Goal: Navigation & Orientation: Understand site structure

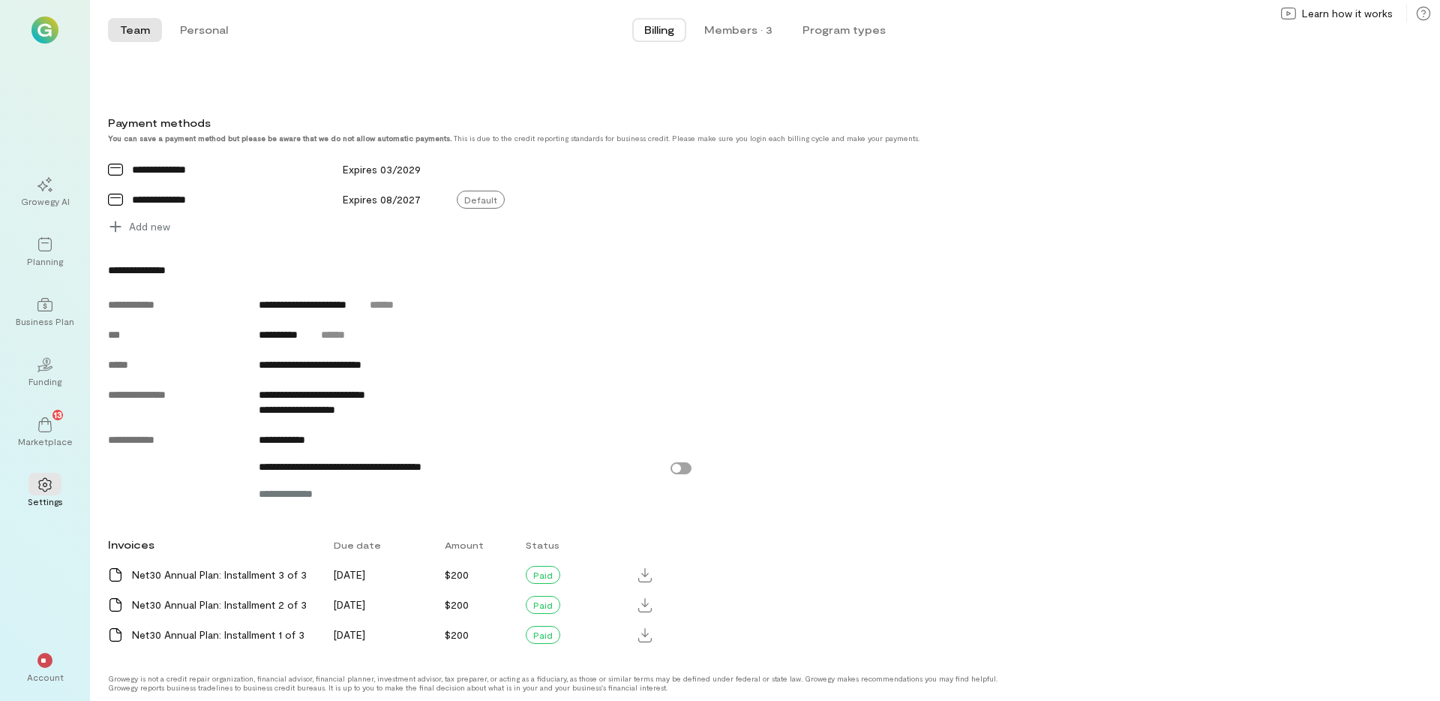
scroll to position [583, 0]
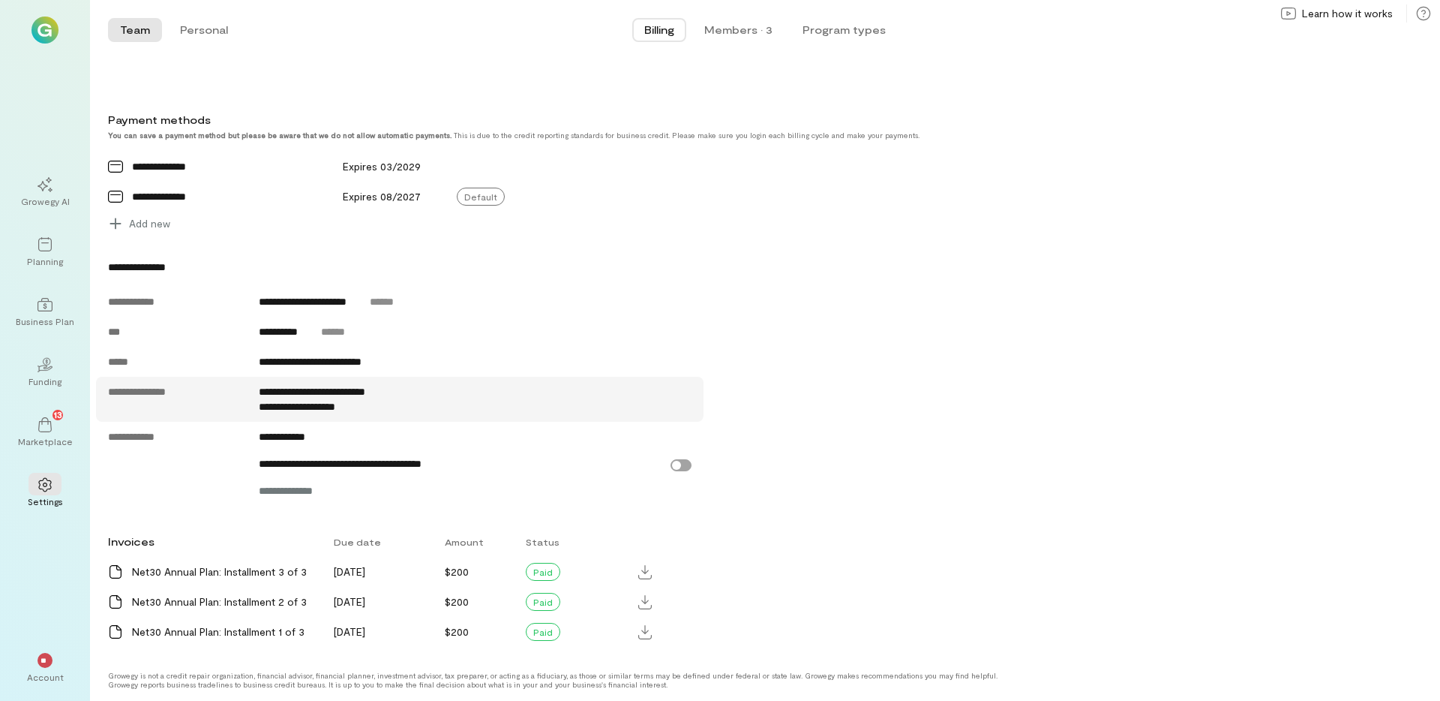
click at [365, 394] on span "**********" at bounding box center [312, 391] width 107 height 11
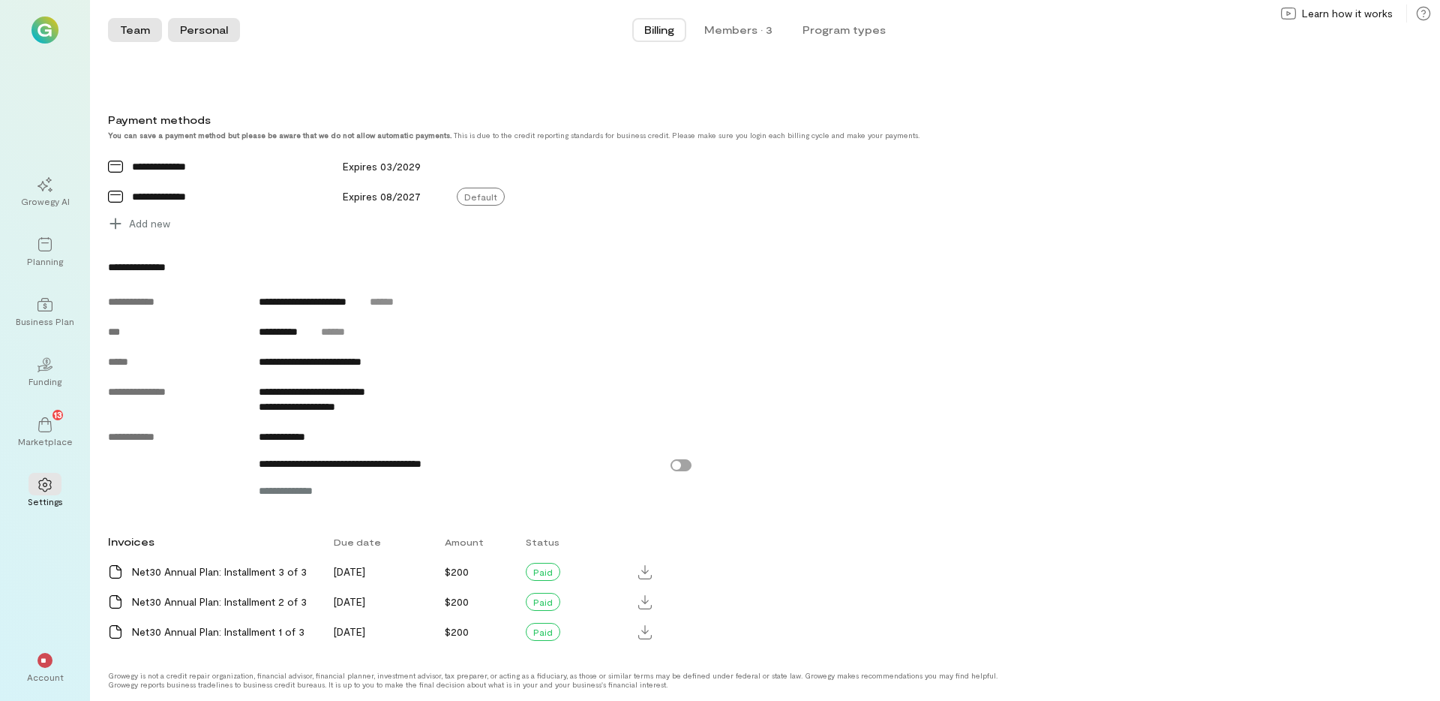
click at [183, 30] on button "Personal" at bounding box center [204, 30] width 72 height 24
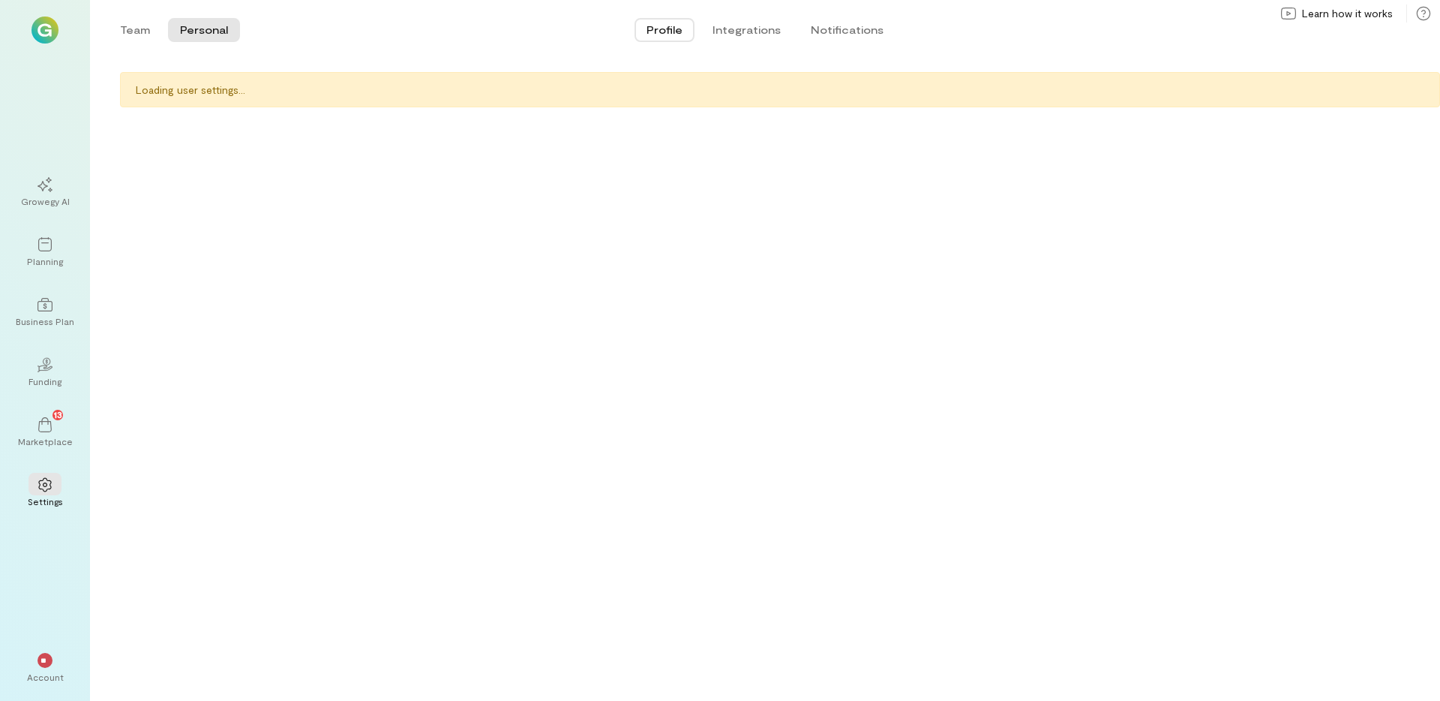
scroll to position [0, 0]
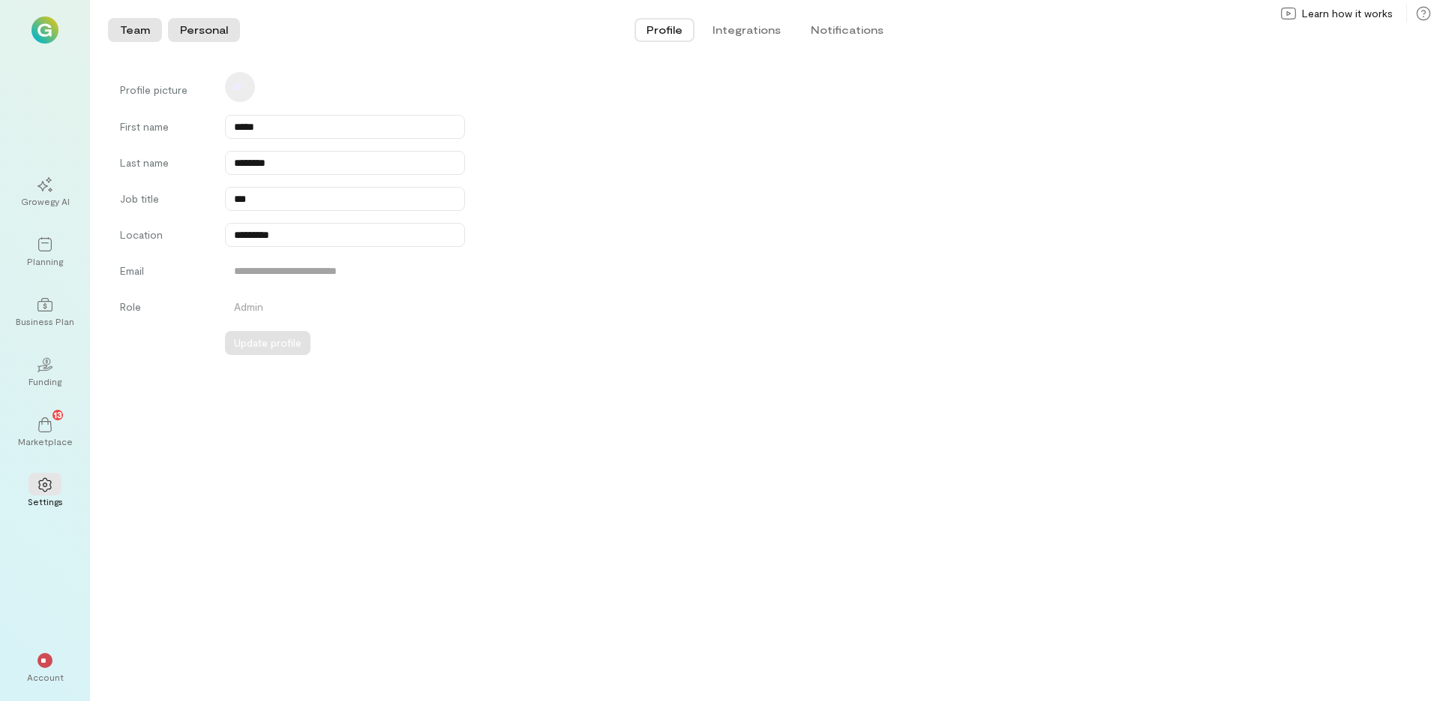
click at [152, 25] on button "Team" at bounding box center [135, 30] width 54 height 24
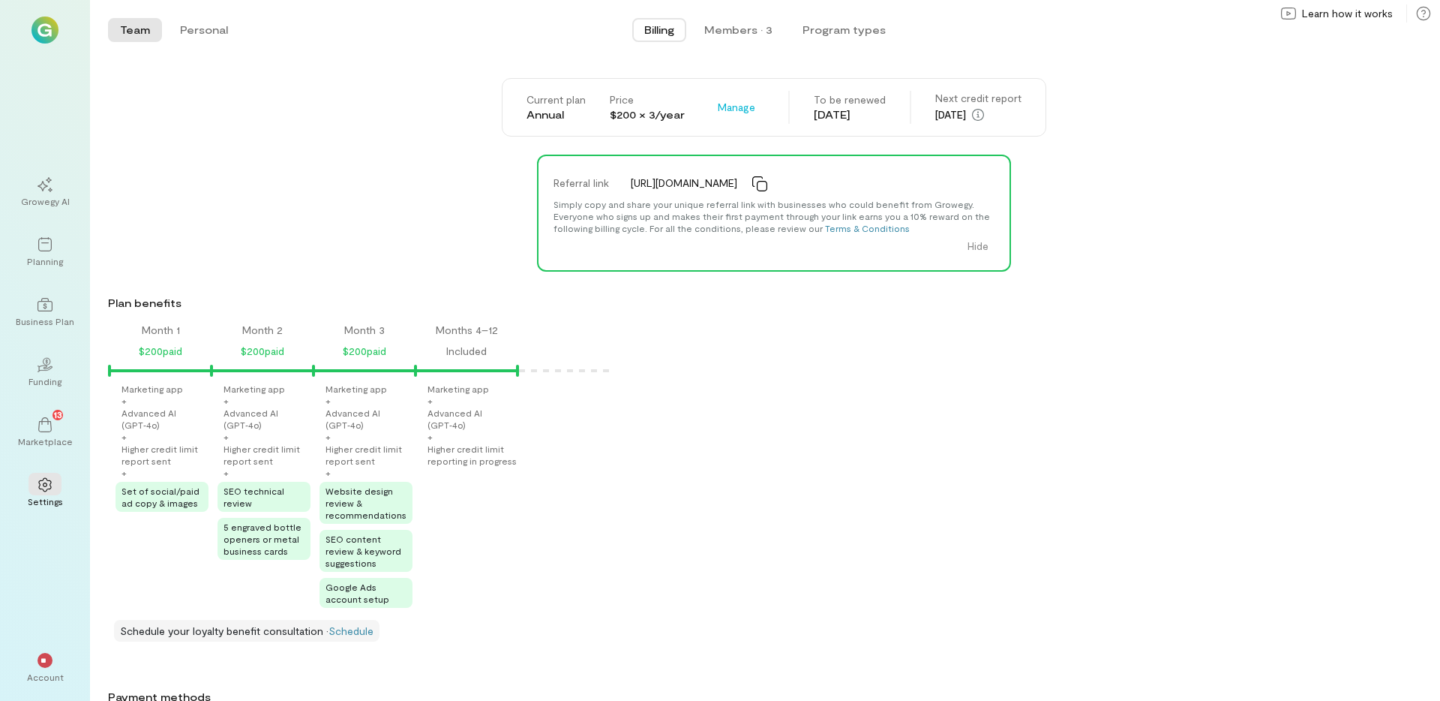
click at [395, 83] on div "Current plan Annual Price $200 × 3/year Manage To be renewed [DATE] Next credit…" at bounding box center [774, 107] width 1332 height 59
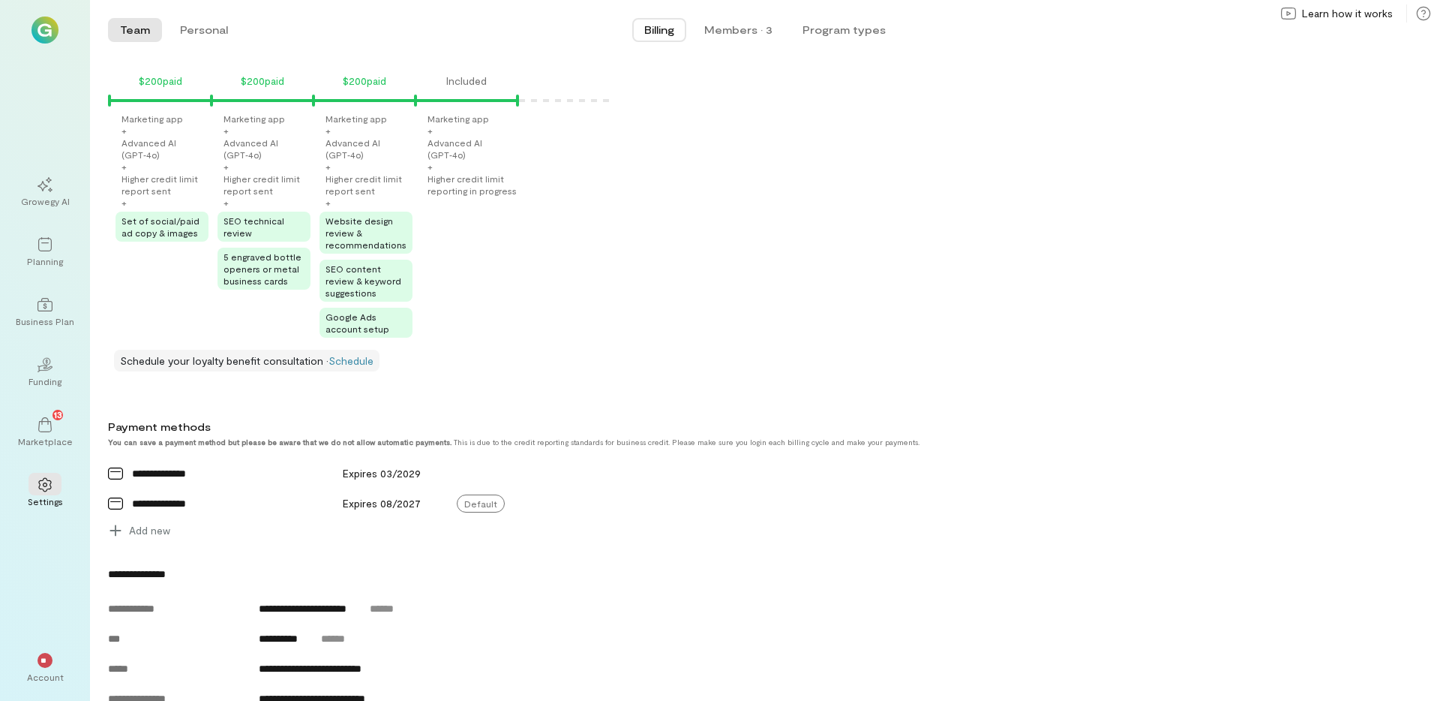
scroll to position [245, 0]
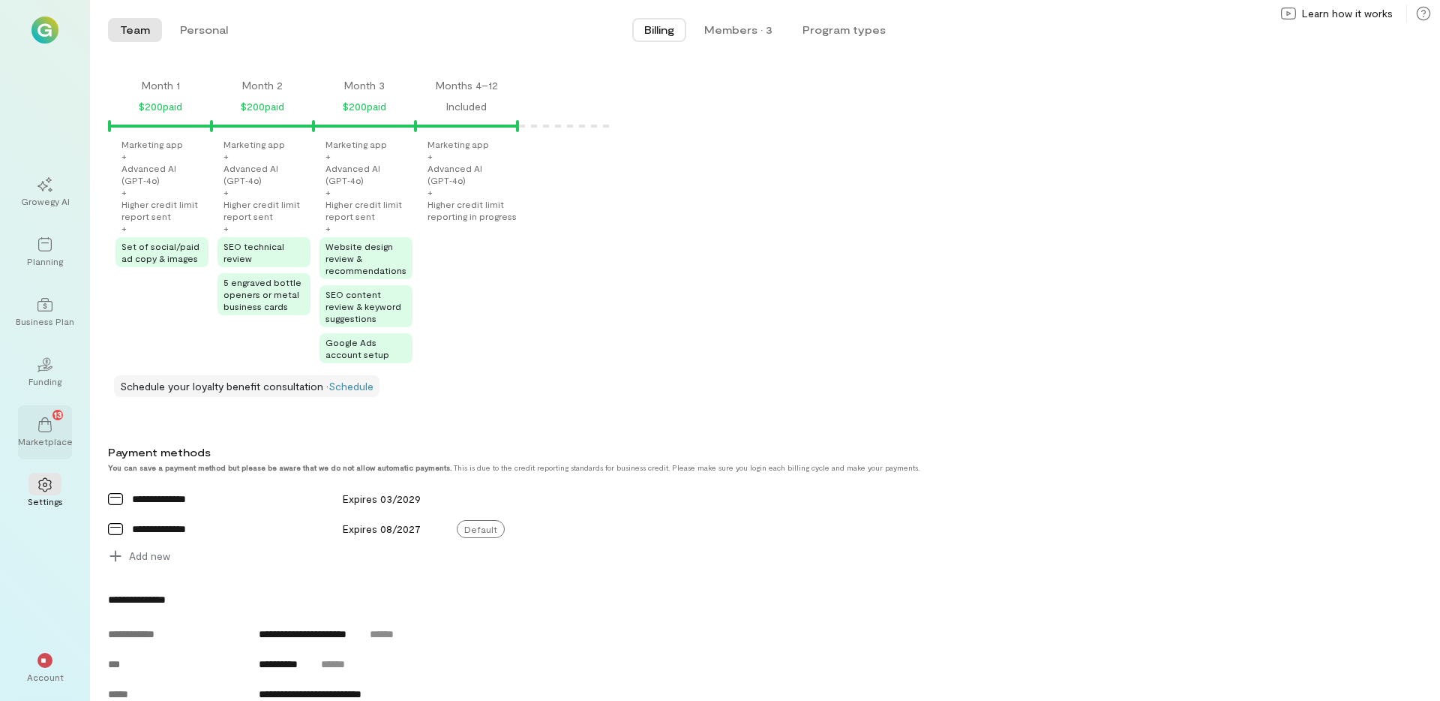
click at [41, 430] on icon at bounding box center [45, 424] width 15 height 15
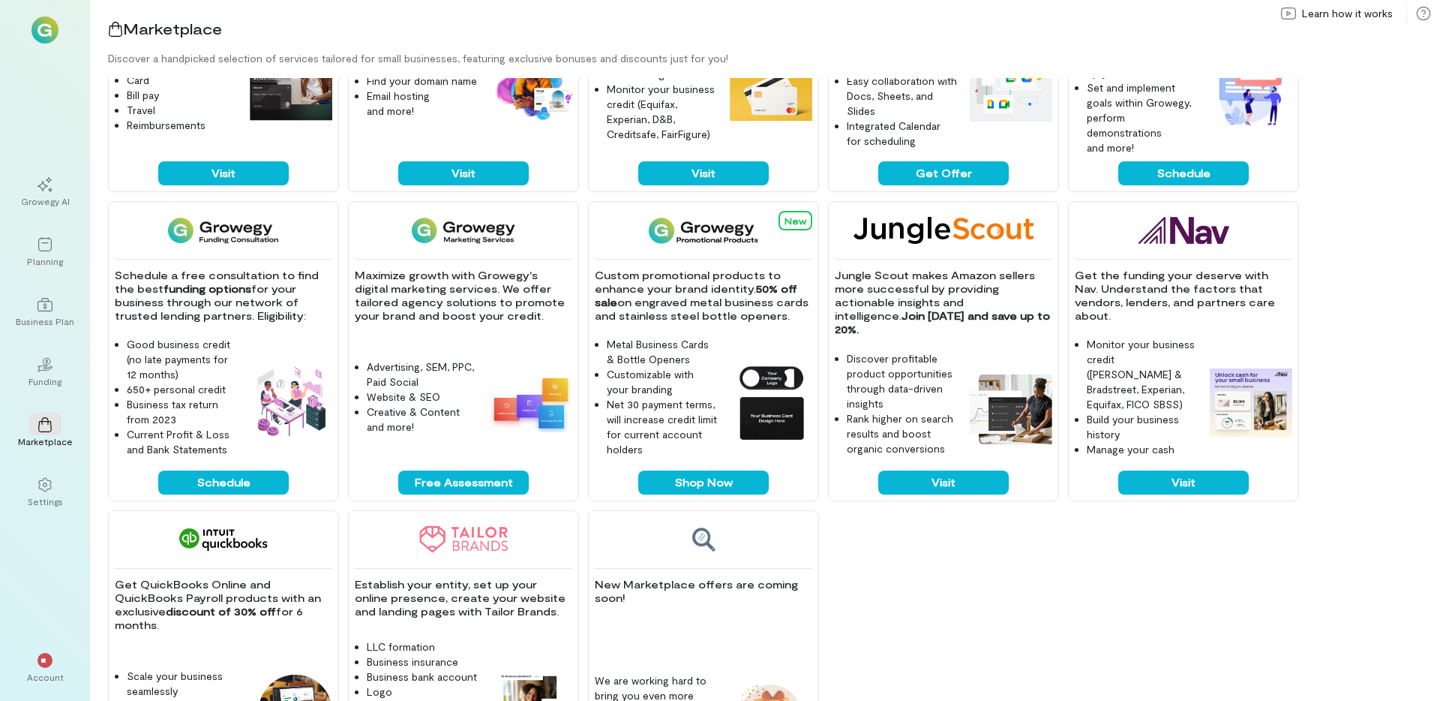
scroll to position [314, 0]
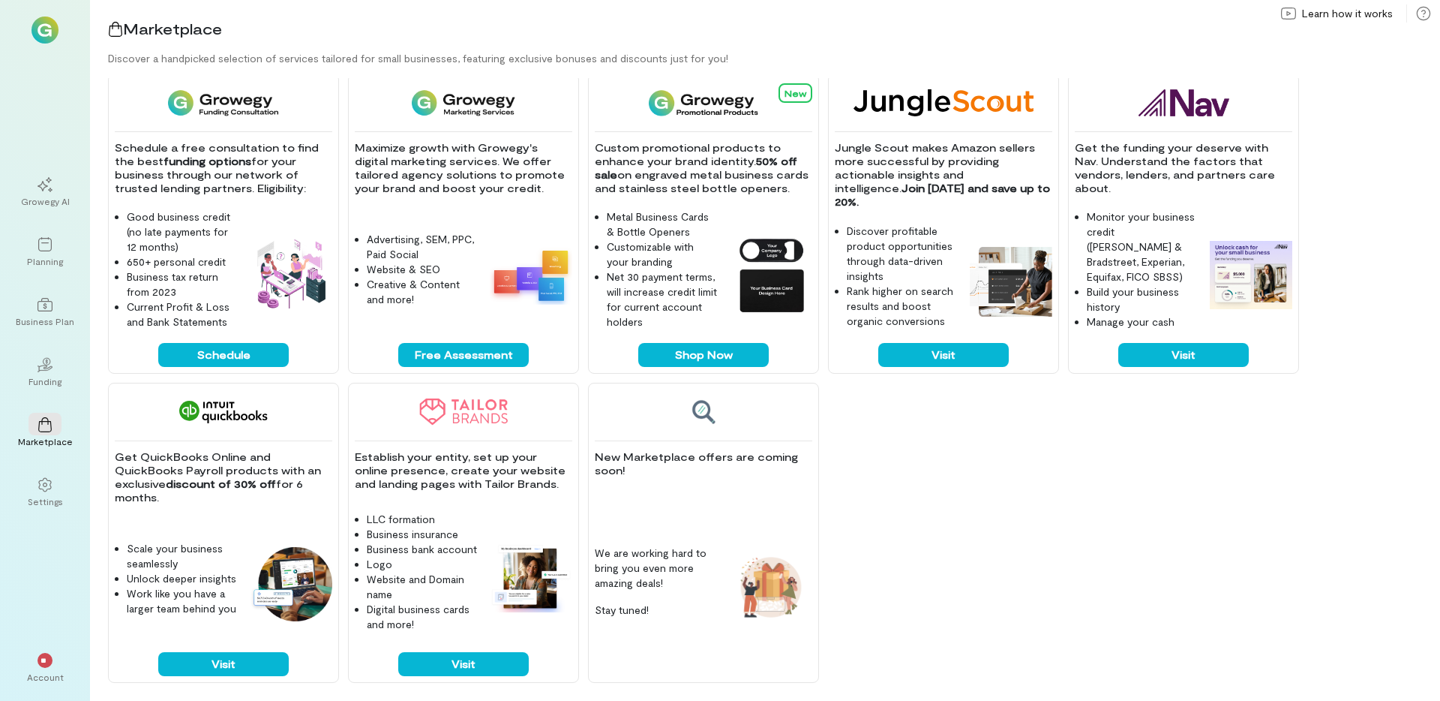
click at [980, 533] on div "Get a $250 gift card when you sign up and spend first $1,000 with Brex. Get all…" at bounding box center [774, 389] width 1332 height 623
click at [981, 528] on div "Get a $250 gift card when you sign up and spend first $1,000 with Brex. Get all…" at bounding box center [774, 389] width 1332 height 623
drag, startPoint x: 979, startPoint y: 509, endPoint x: 996, endPoint y: 515, distance: 18.5
click at [983, 512] on div "Get a $250 gift card when you sign up and spend first $1,000 with Brex. Get all…" at bounding box center [774, 389] width 1332 height 623
click at [993, 525] on div "Get a $250 gift card when you sign up and spend first $1,000 with Brex. Get all…" at bounding box center [774, 389] width 1332 height 623
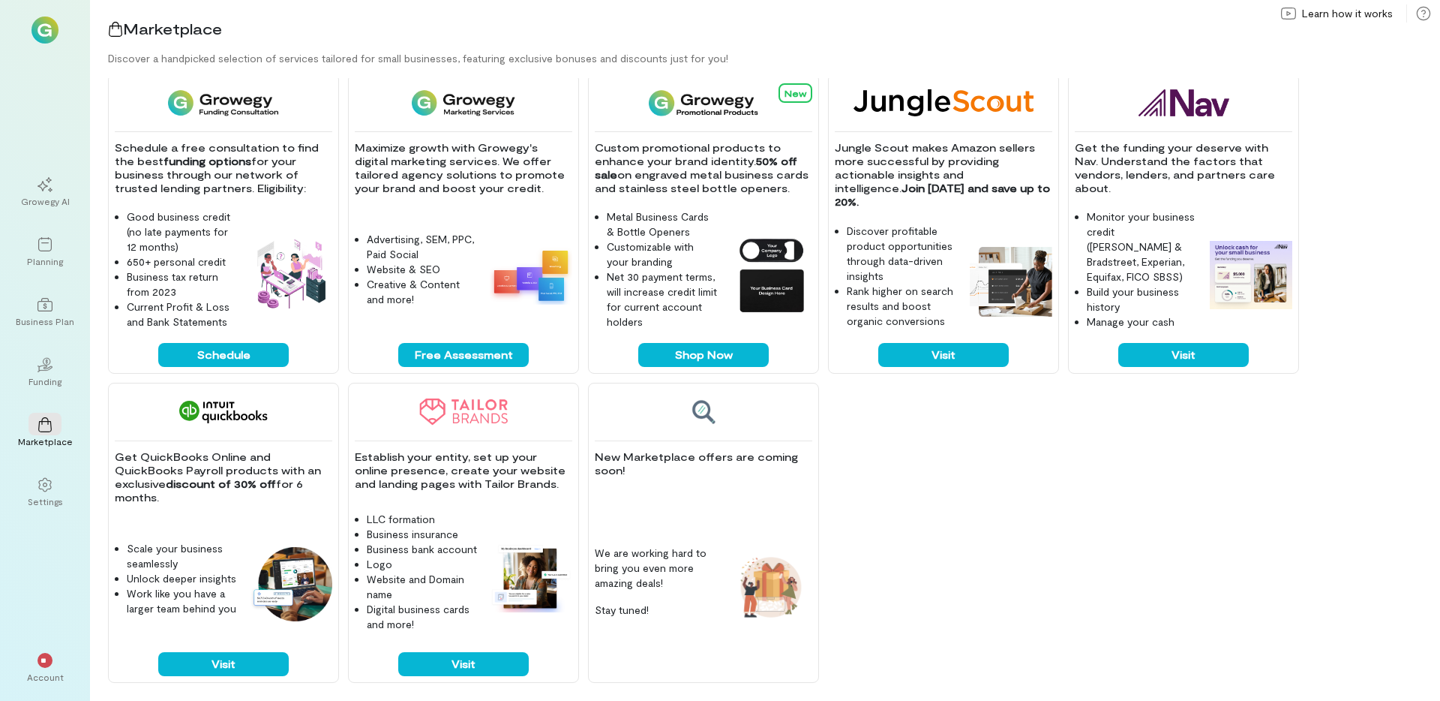
drag, startPoint x: 991, startPoint y: 525, endPoint x: 983, endPoint y: 515, distance: 12.9
click at [987, 518] on div "Get a $250 gift card when you sign up and spend first $1,000 with Brex. Get all…" at bounding box center [774, 389] width 1332 height 623
drag, startPoint x: 982, startPoint y: 514, endPoint x: 932, endPoint y: 473, distance: 64.4
click at [936, 482] on div "Get a $250 gift card when you sign up and spend first $1,000 with Brex. Get all…" at bounding box center [774, 389] width 1332 height 623
click at [33, 374] on div "02" at bounding box center [45, 364] width 33 height 23
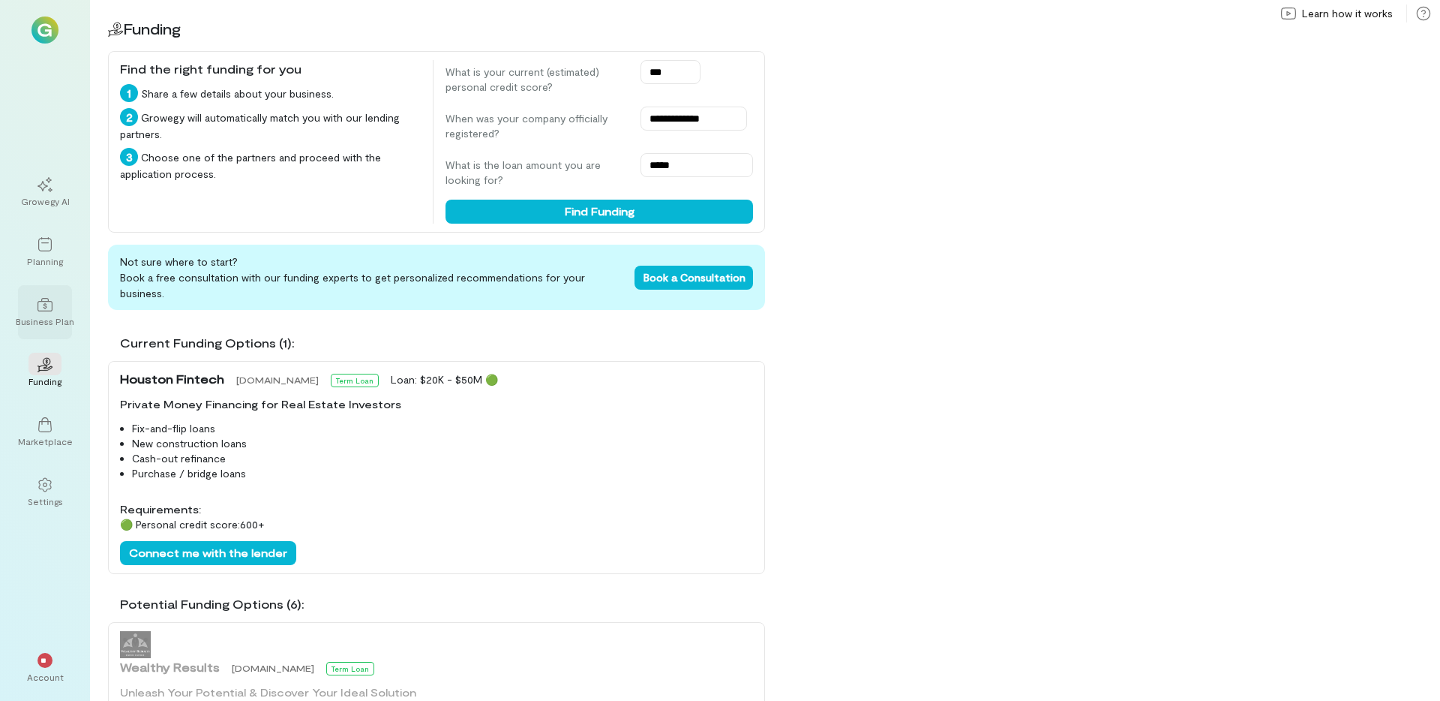
click at [55, 305] on div at bounding box center [45, 304] width 33 height 23
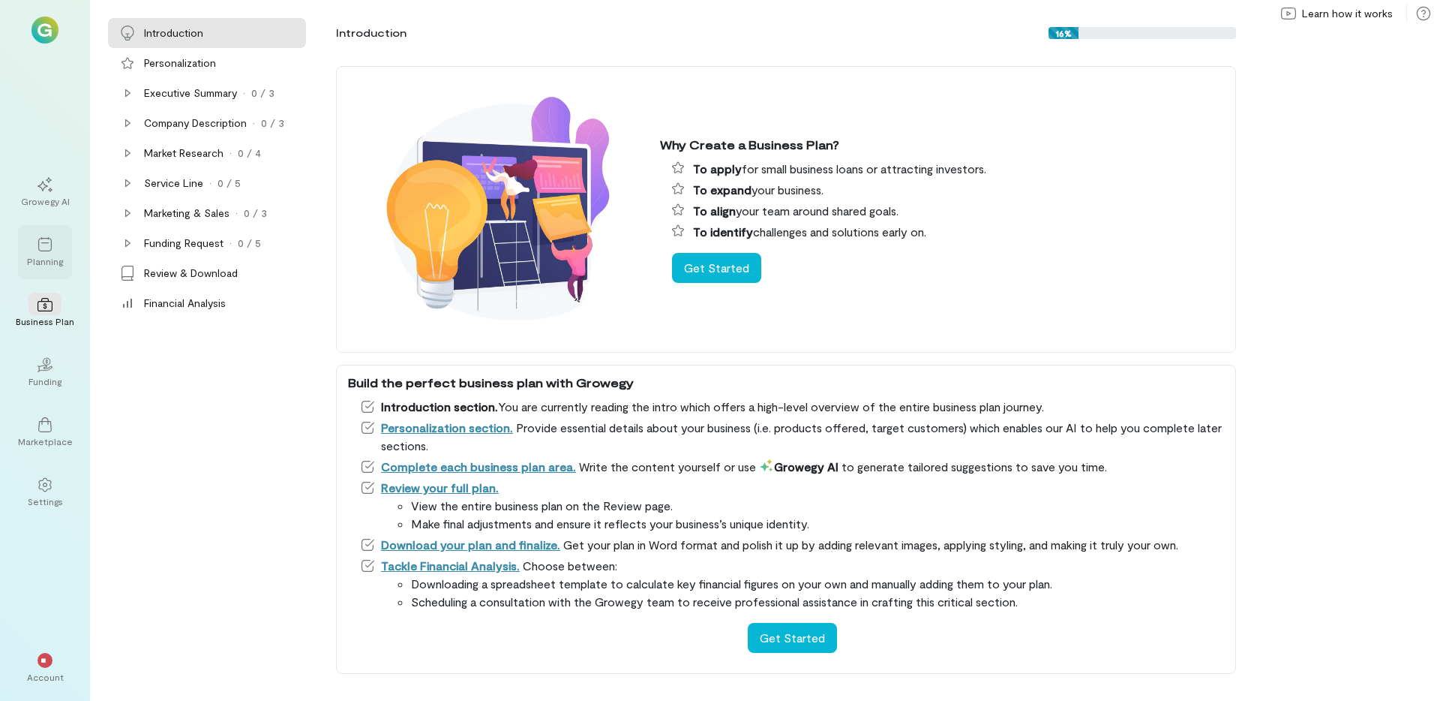
click at [41, 255] on div "Planning" at bounding box center [45, 261] width 36 height 12
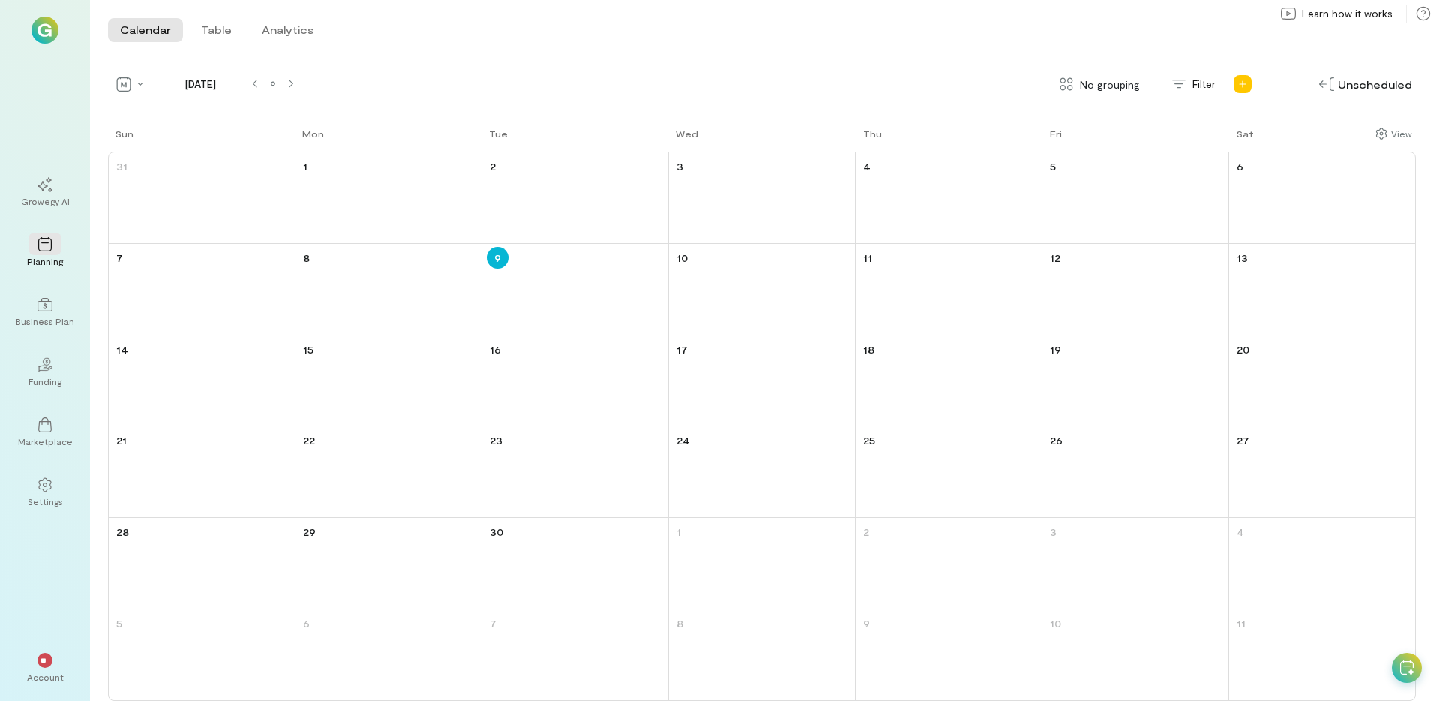
click at [43, 34] on img at bounding box center [45, 30] width 27 height 27
drag, startPoint x: 48, startPoint y: 26, endPoint x: 65, endPoint y: 25, distance: 17.3
click at [48, 26] on img at bounding box center [45, 30] width 27 height 27
click at [485, 54] on div "Calendar Table Analytics Calendar Table Analytics" at bounding box center [765, 30] width 1350 height 60
click at [487, 55] on div "Calendar Table Analytics Calendar Table Analytics" at bounding box center [765, 30] width 1350 height 60
